Goal: Information Seeking & Learning: Learn about a topic

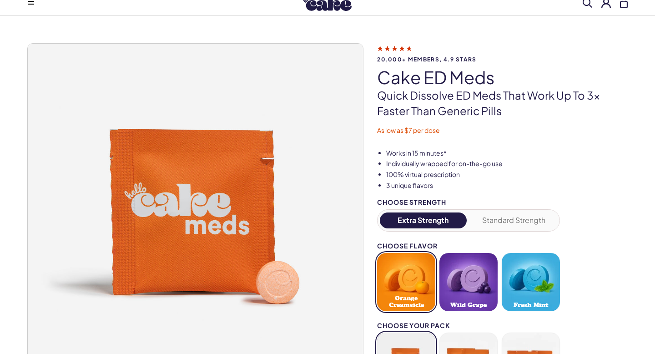
scroll to position [26, 0]
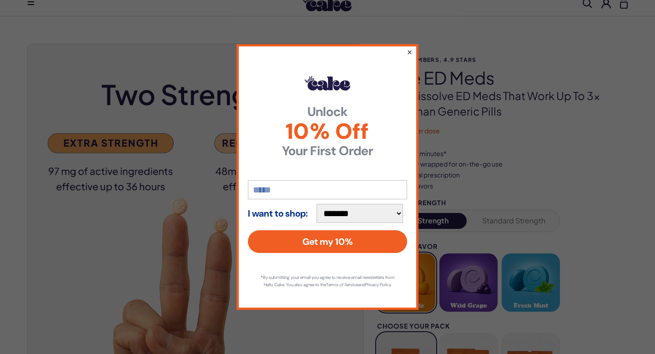
click at [408, 47] on button "×" at bounding box center [409, 51] width 6 height 11
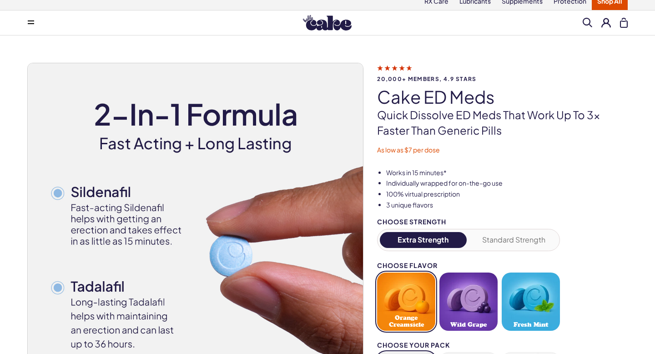
scroll to position [0, 0]
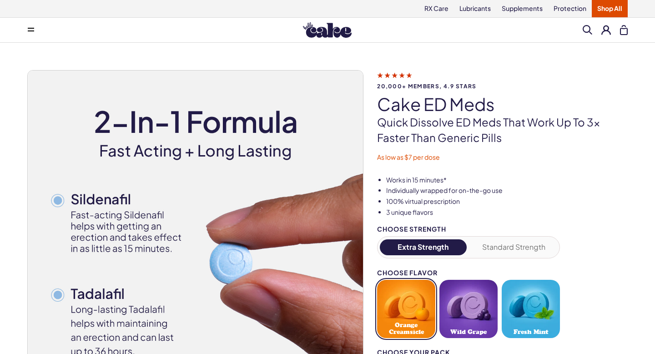
click at [486, 240] on button "Standard Strength" at bounding box center [513, 247] width 87 height 16
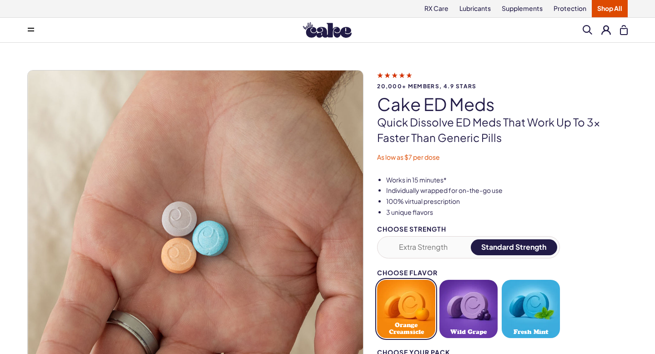
click at [427, 250] on button "Extra Strength" at bounding box center [423, 247] width 87 height 16
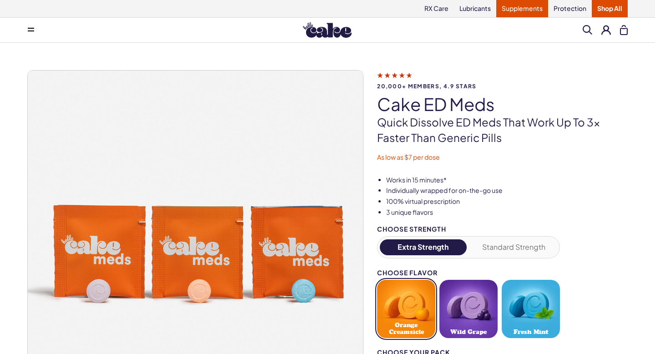
click at [526, 7] on link "Supplements" at bounding box center [522, 8] width 52 height 17
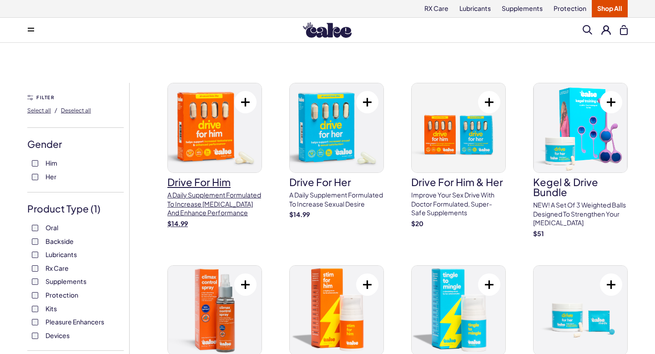
click at [226, 184] on h3 "drive for him" at bounding box center [214, 182] width 95 height 10
click at [231, 209] on p "A daily supplement formulated to increase [MEDICAL_DATA] and enhance performance" at bounding box center [214, 203] width 95 height 27
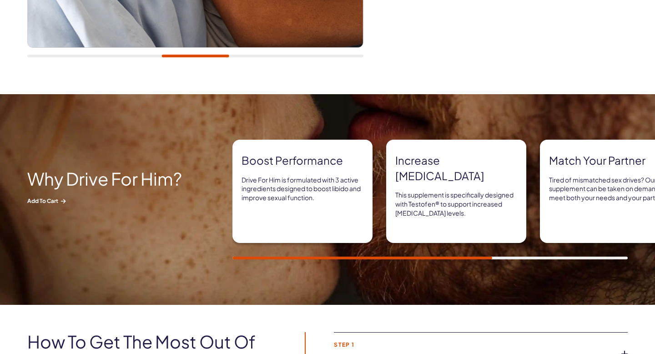
scroll to position [358, 0]
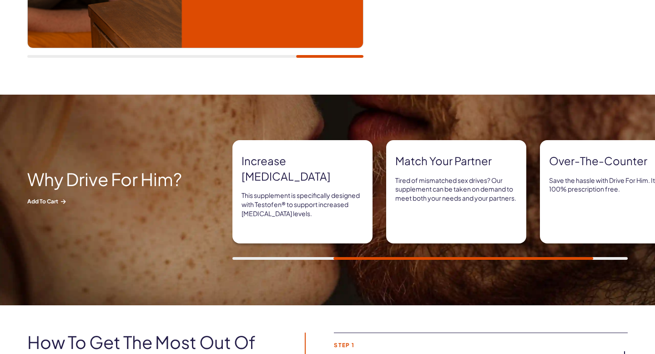
click at [234, 256] on div "Boost performance Drive For Him is formulated with 3 active ingredients designe…" at bounding box center [443, 200] width 422 height 120
click at [238, 260] on img at bounding box center [327, 200] width 655 height 210
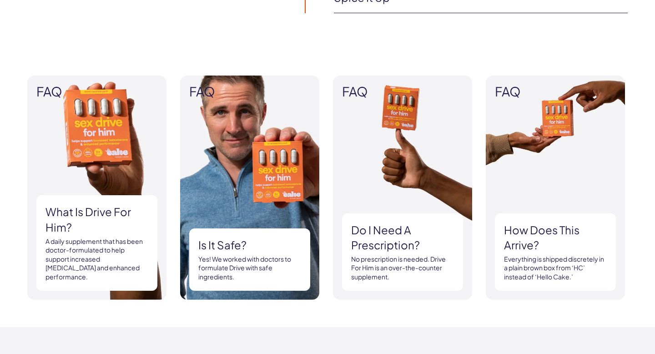
scroll to position [807, 0]
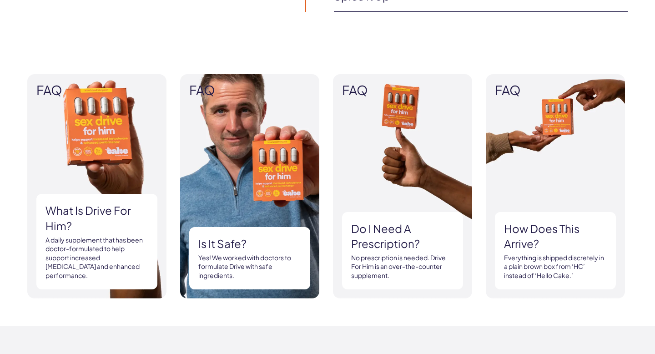
click at [552, 230] on h3 "How does this arrive?" at bounding box center [555, 236] width 103 height 30
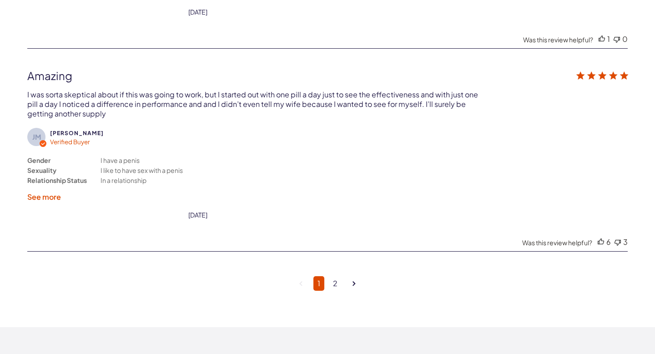
scroll to position [2313, 0]
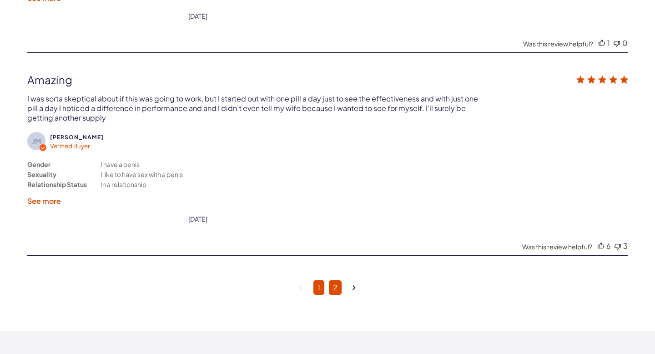
click at [330, 280] on link "2" at bounding box center [335, 287] width 13 height 15
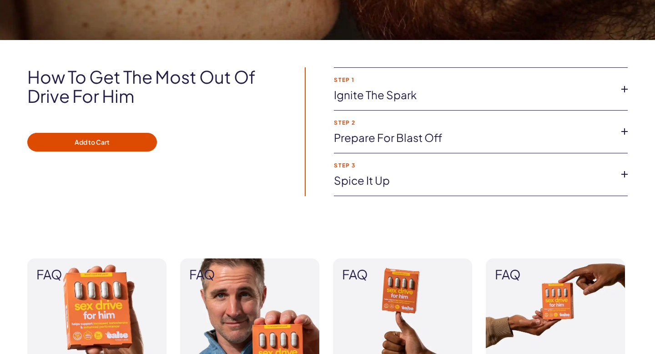
scroll to position [622, 0]
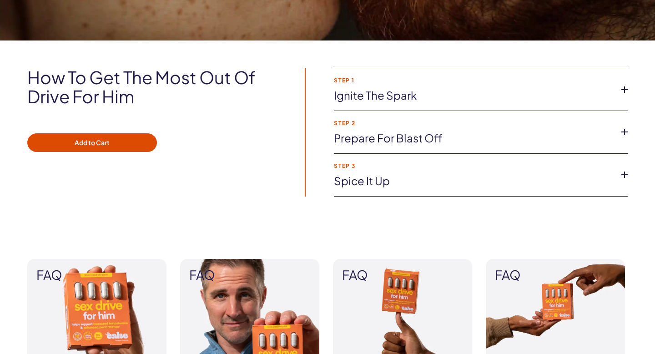
click at [620, 90] on icon at bounding box center [624, 90] width 14 height 14
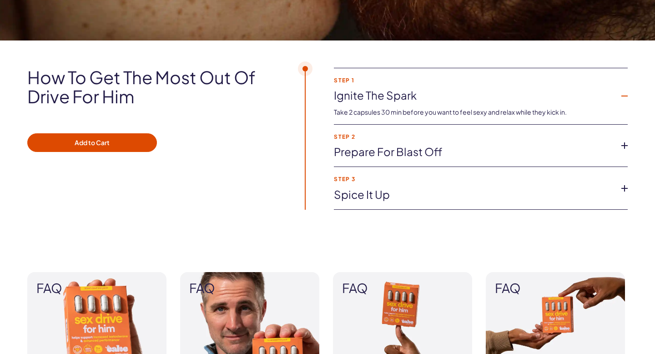
click at [615, 143] on li "Step 2 Prepare for blast off Experience increased testosterone and enhanced per…" at bounding box center [481, 146] width 294 height 43
click at [625, 145] on icon at bounding box center [624, 146] width 14 height 14
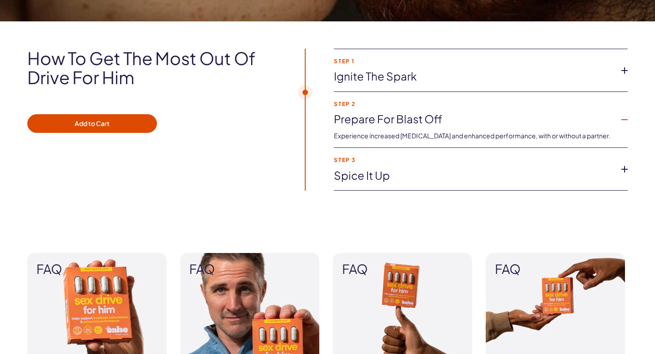
scroll to position [641, 0]
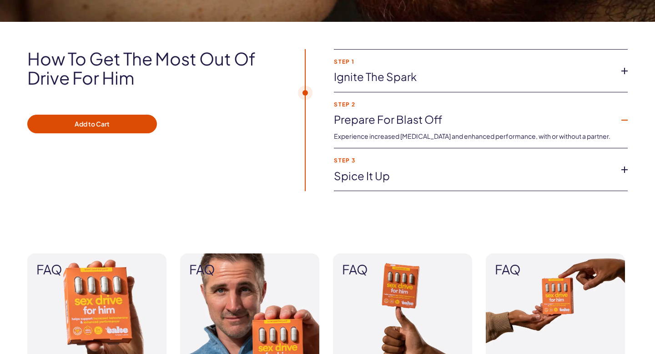
click at [617, 160] on li "Step 3 Spice it up Looking for more intensity? To enhance sensations, pair with…" at bounding box center [481, 169] width 294 height 43
click at [620, 167] on icon at bounding box center [624, 170] width 14 height 14
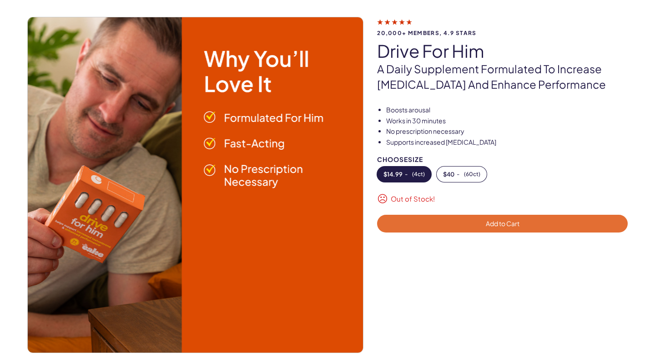
scroll to position [56, 0]
